Goal: Information Seeking & Learning: Learn about a topic

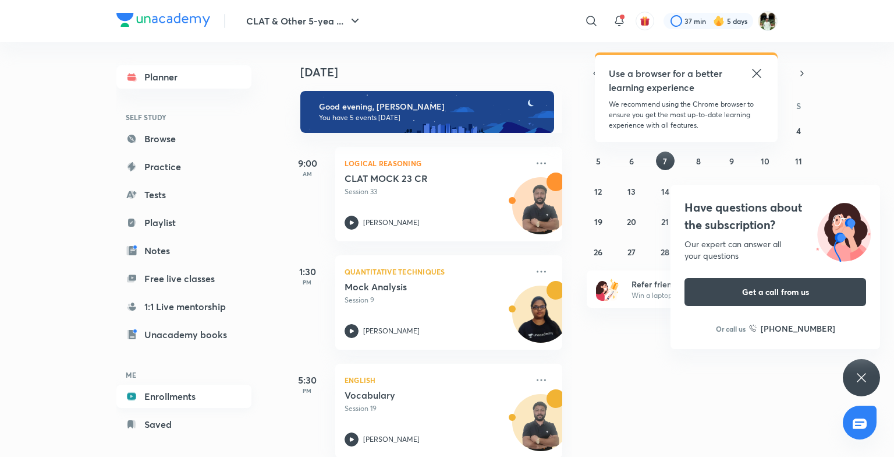
click at [201, 399] on link "Enrollments" at bounding box center [183, 395] width 135 height 23
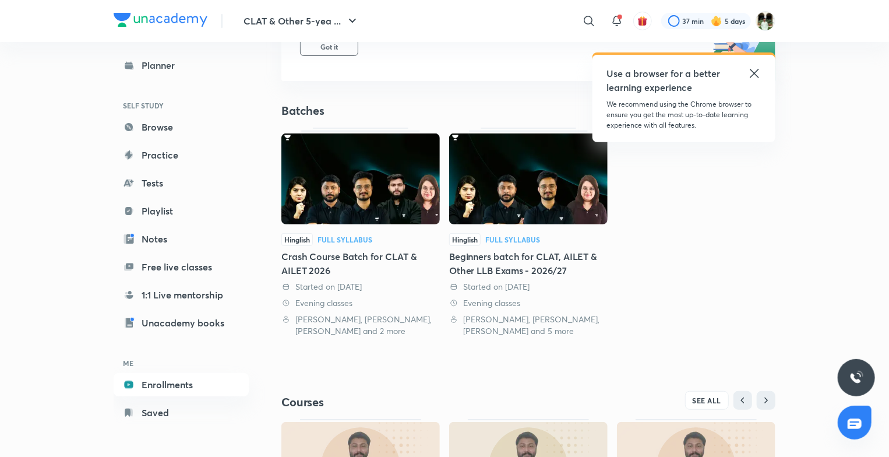
scroll to position [344, 0]
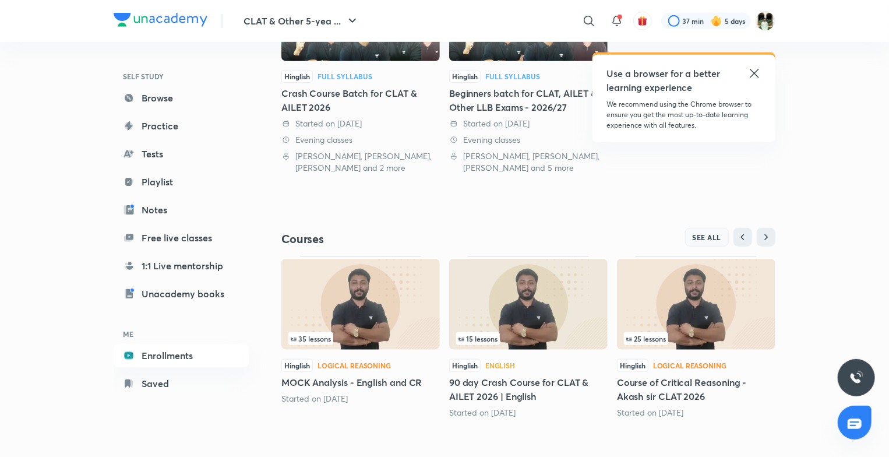
click at [705, 238] on span "SEE ALL" at bounding box center [706, 237] width 29 height 8
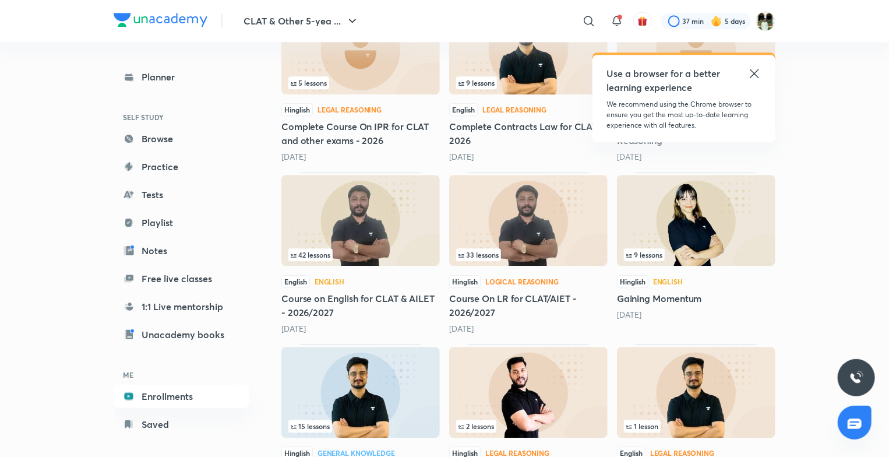
scroll to position [1425, 0]
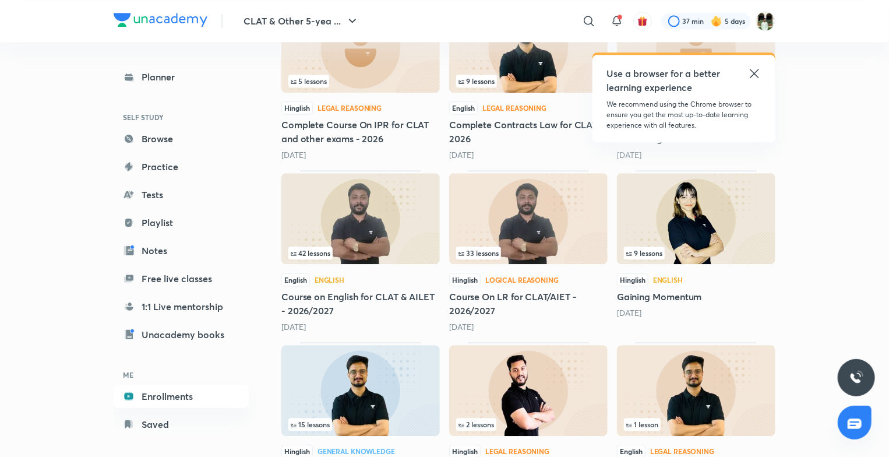
click at [412, 203] on img at bounding box center [360, 218] width 158 height 91
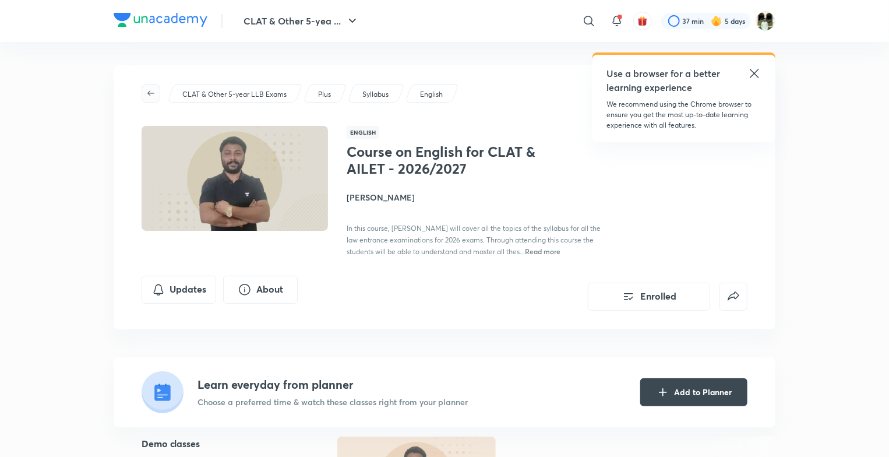
click at [143, 90] on span "button" at bounding box center [150, 93] width 17 height 9
click at [149, 92] on icon "button" at bounding box center [150, 93] width 9 height 9
click at [168, 12] on div "CLAT & Other 5-yea ... ​ Use a browser for a better learning experience We reco…" at bounding box center [444, 21] width 661 height 42
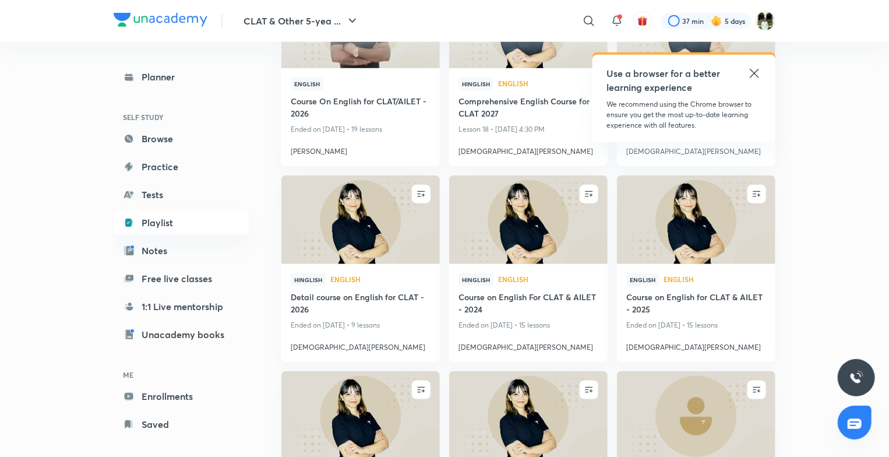
scroll to position [597, 0]
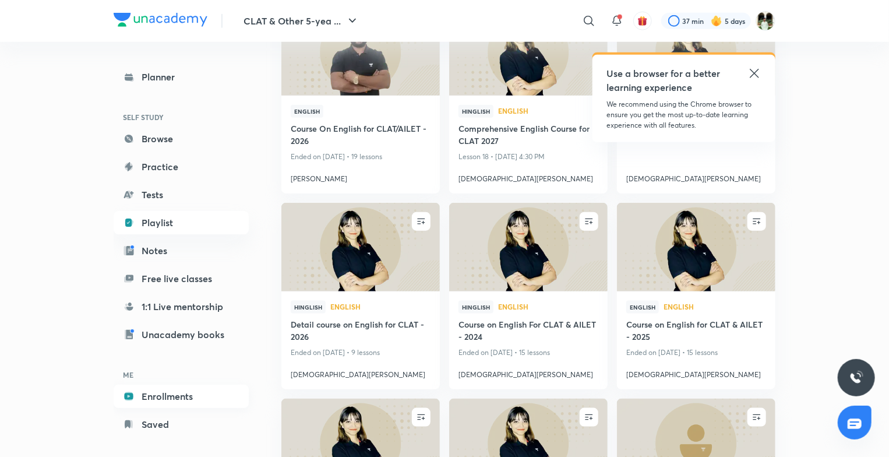
click at [182, 392] on link "Enrollments" at bounding box center [181, 395] width 135 height 23
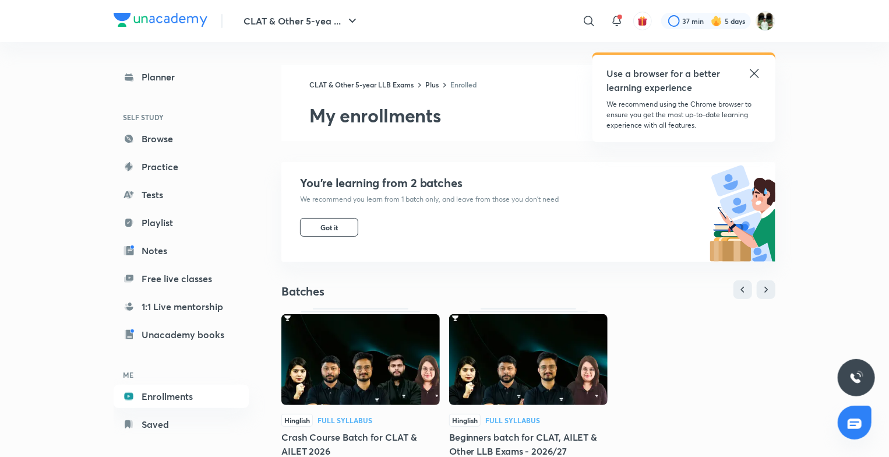
click at [182, 392] on link "Enrollments" at bounding box center [181, 395] width 135 height 23
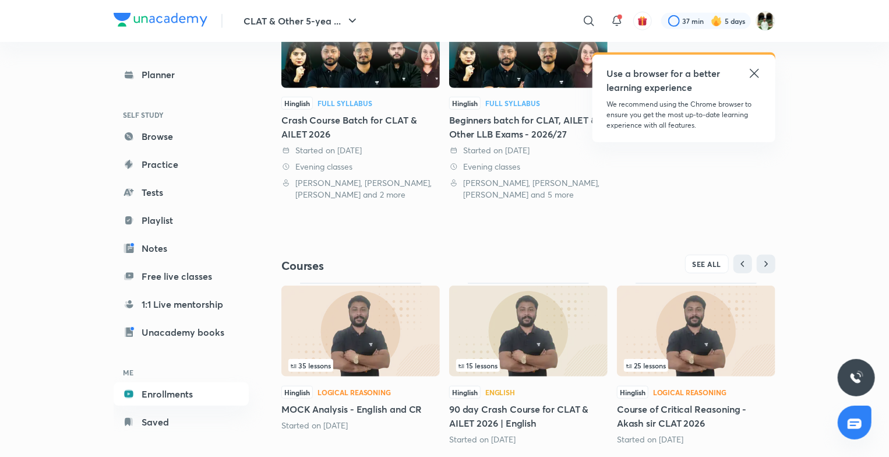
scroll to position [344, 0]
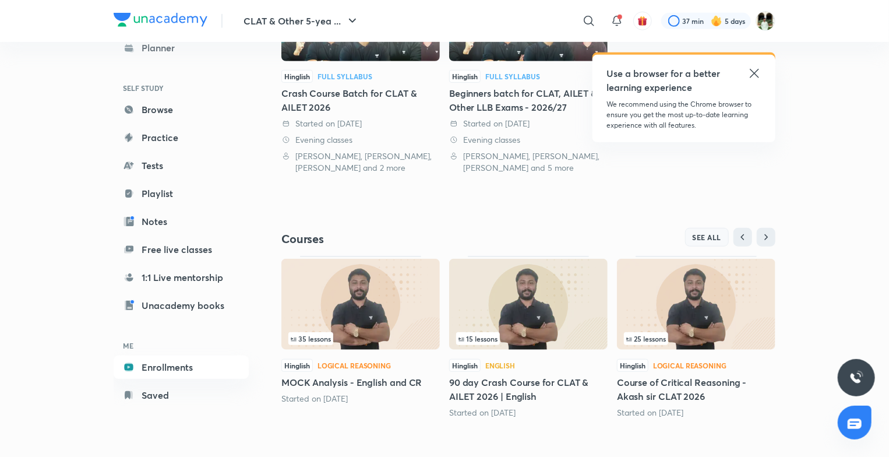
click at [713, 233] on span "SEE ALL" at bounding box center [706, 237] width 29 height 8
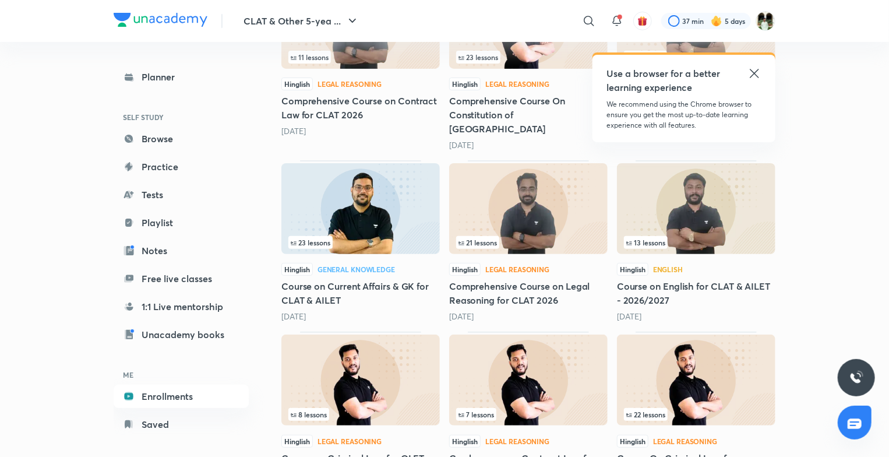
scroll to position [2344, 0]
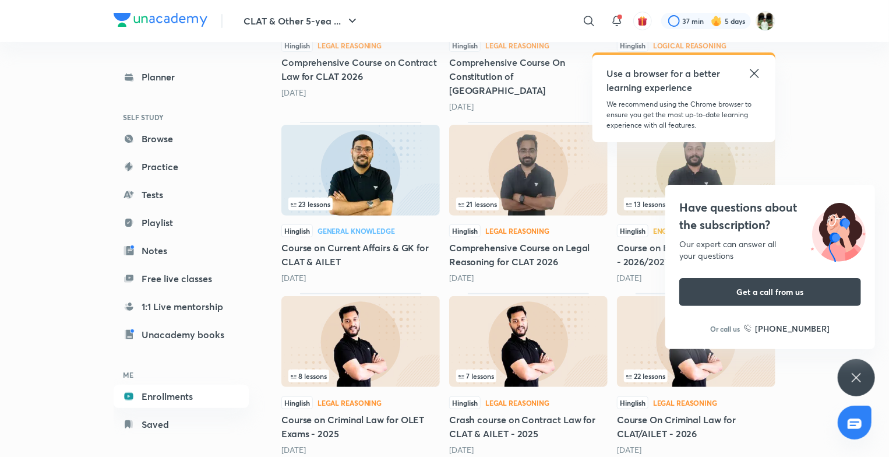
click at [854, 380] on icon at bounding box center [856, 377] width 14 height 14
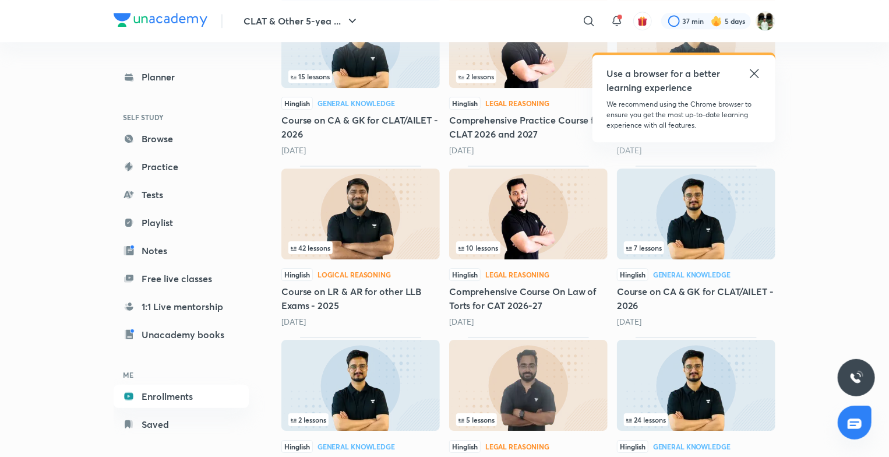
scroll to position [1735, 0]
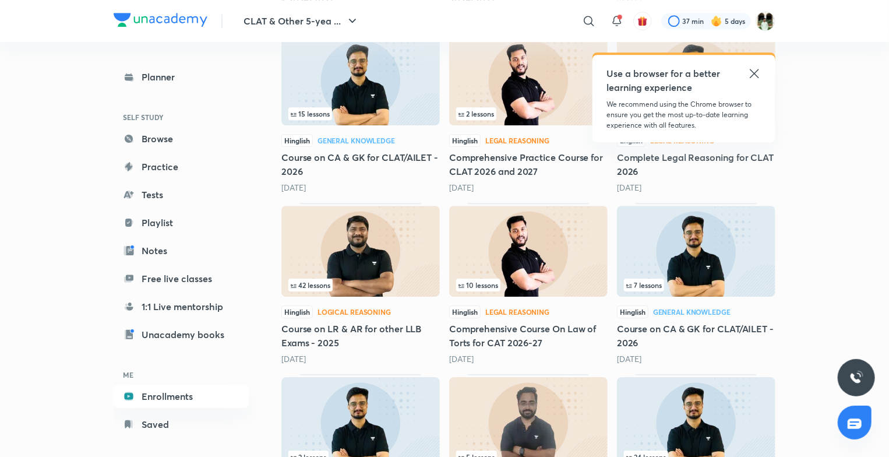
click at [360, 224] on img at bounding box center [360, 251] width 158 height 91
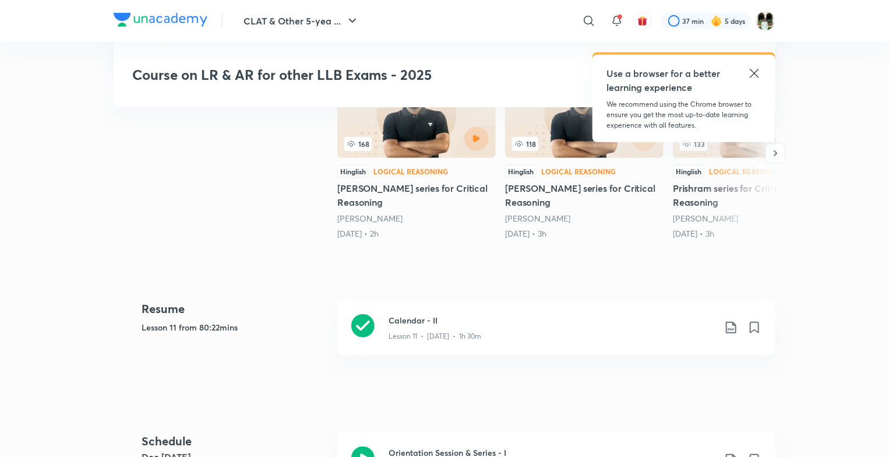
scroll to position [368, 0]
click at [402, 315] on h3 "Calendar - II" at bounding box center [551, 321] width 326 height 12
